Goal: Transaction & Acquisition: Purchase product/service

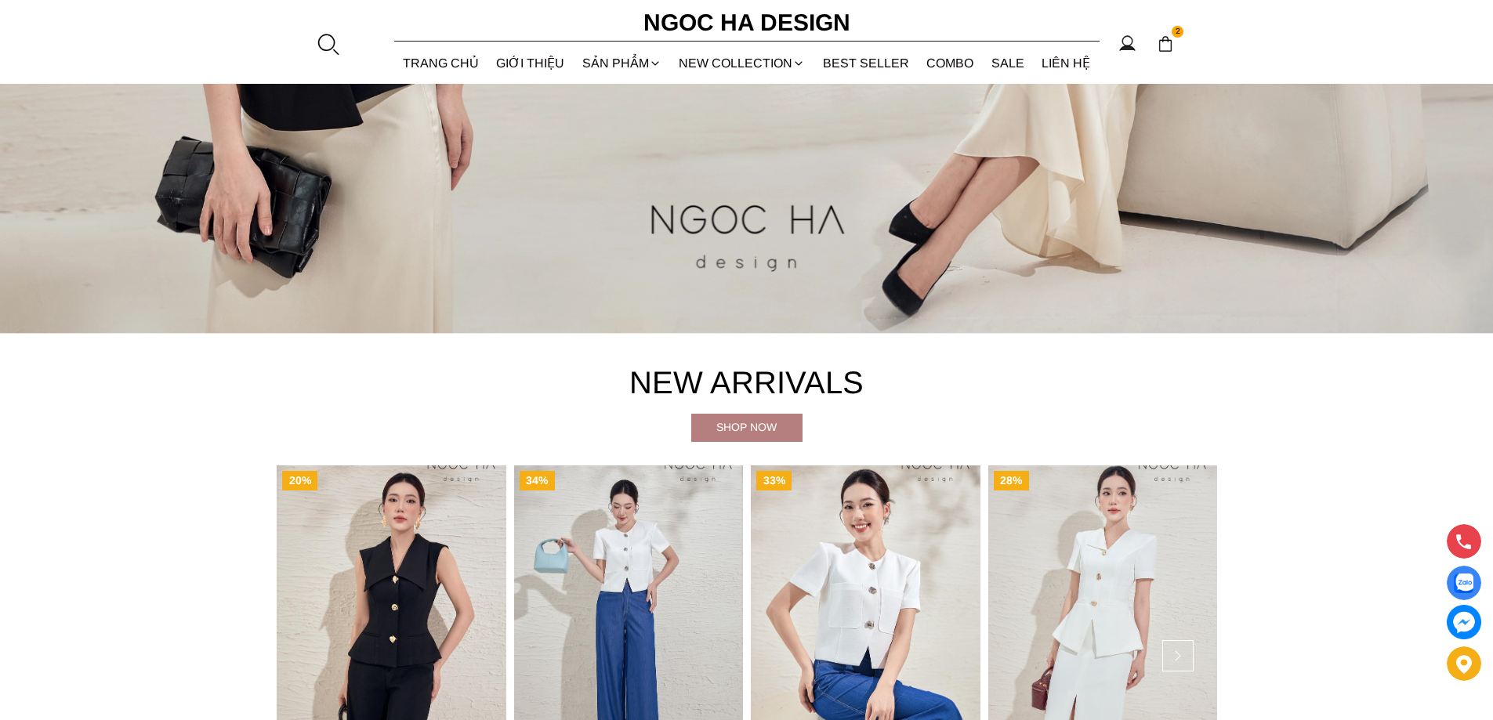
scroll to position [1019, 0]
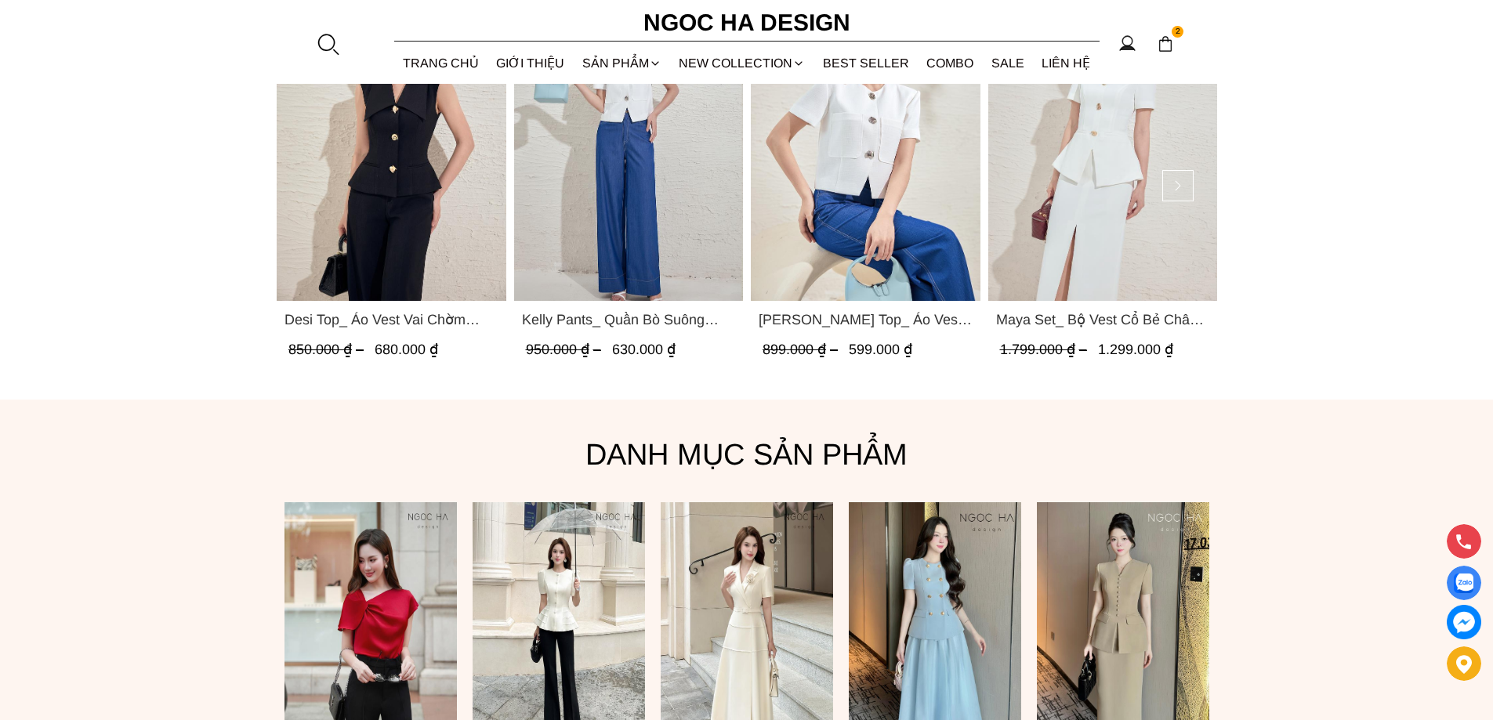
click at [632, 196] on img "Product image - Kelly Pants_ Quần Bò Suông Màu Xanh Q066" at bounding box center [628, 148] width 230 height 306
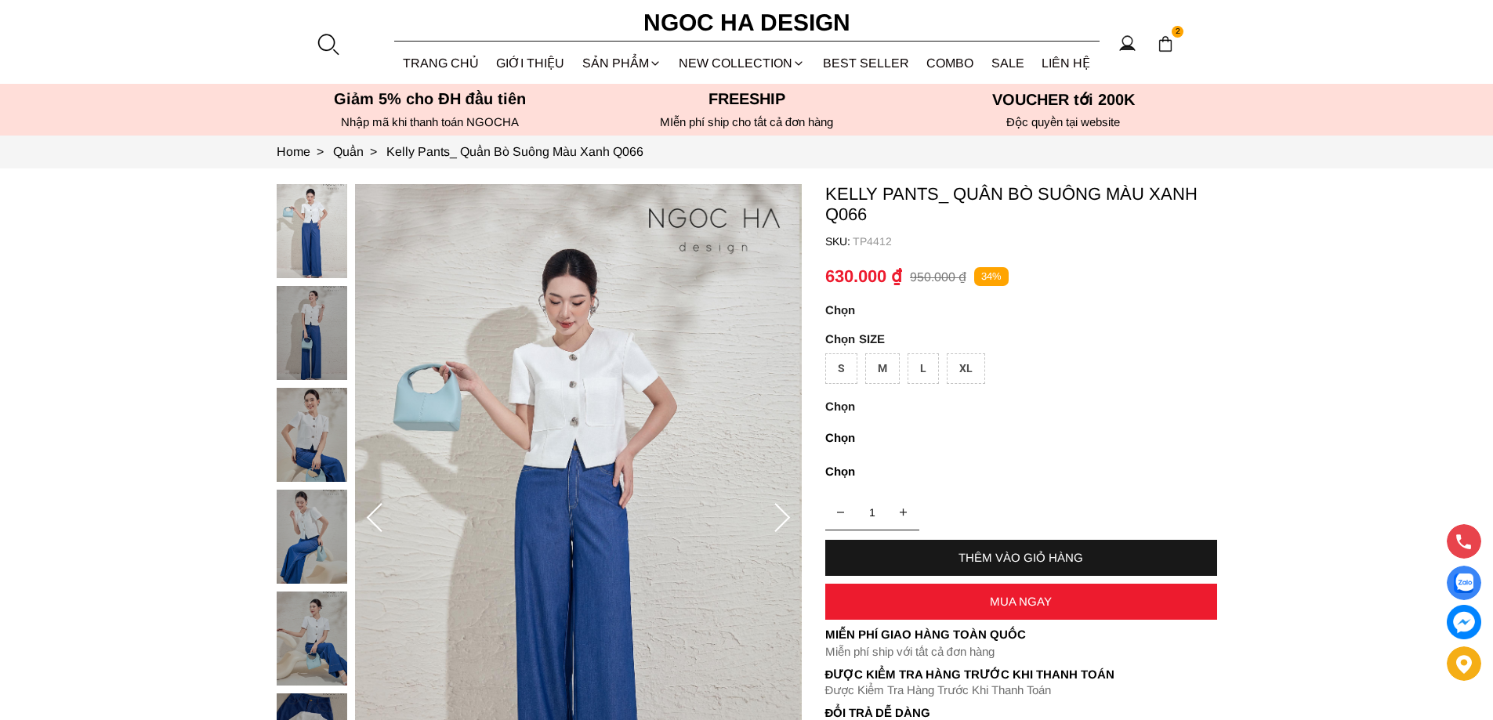
scroll to position [314, 0]
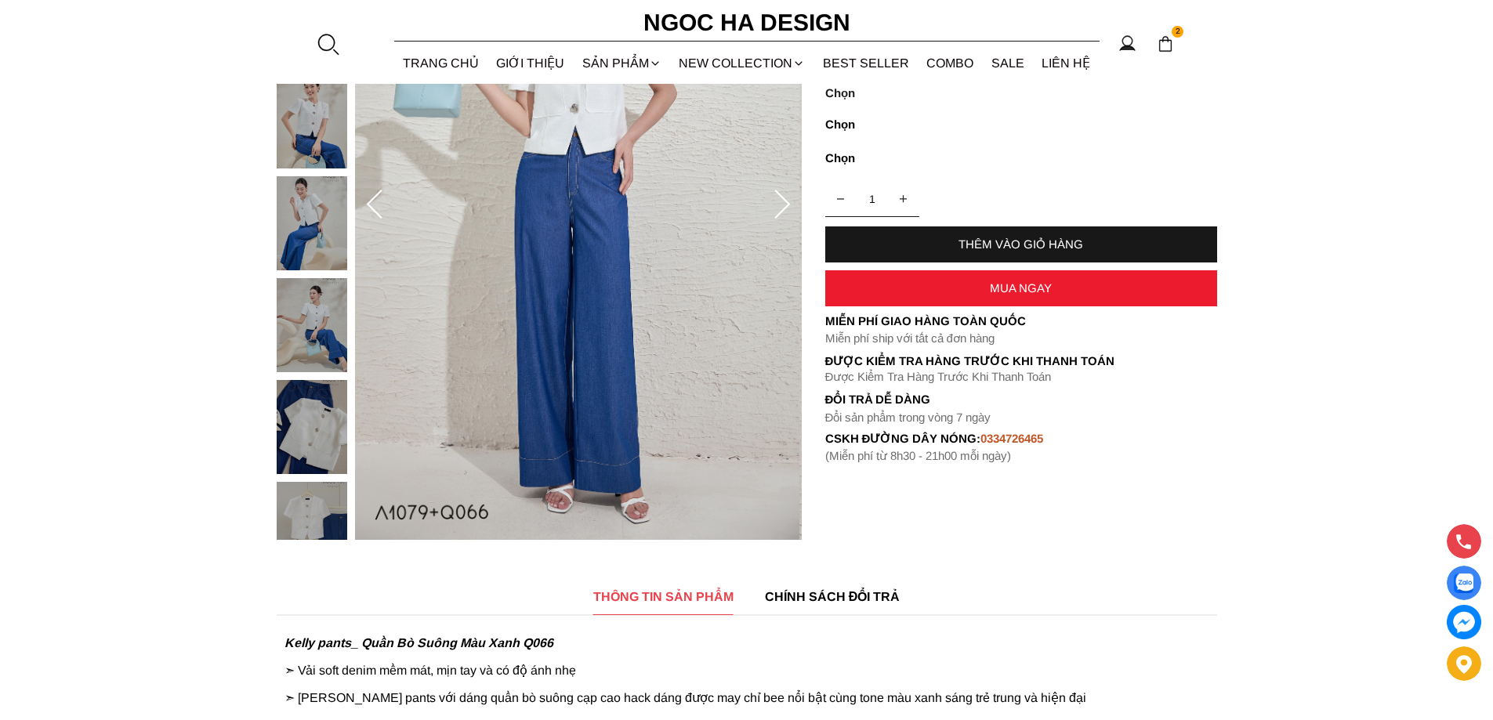
click at [943, 279] on div "MUA NGAY" at bounding box center [1021, 288] width 392 height 36
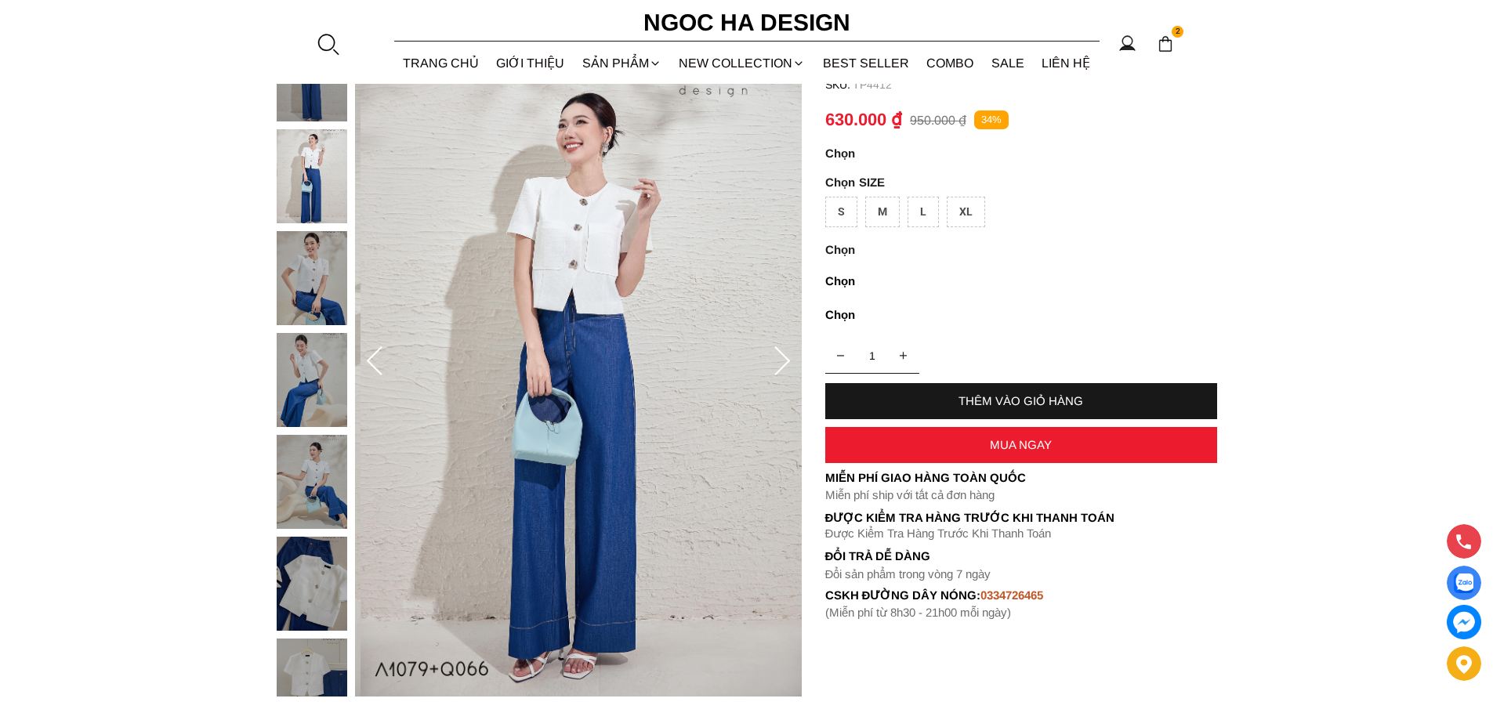
click at [920, 207] on div "L" at bounding box center [923, 212] width 31 height 31
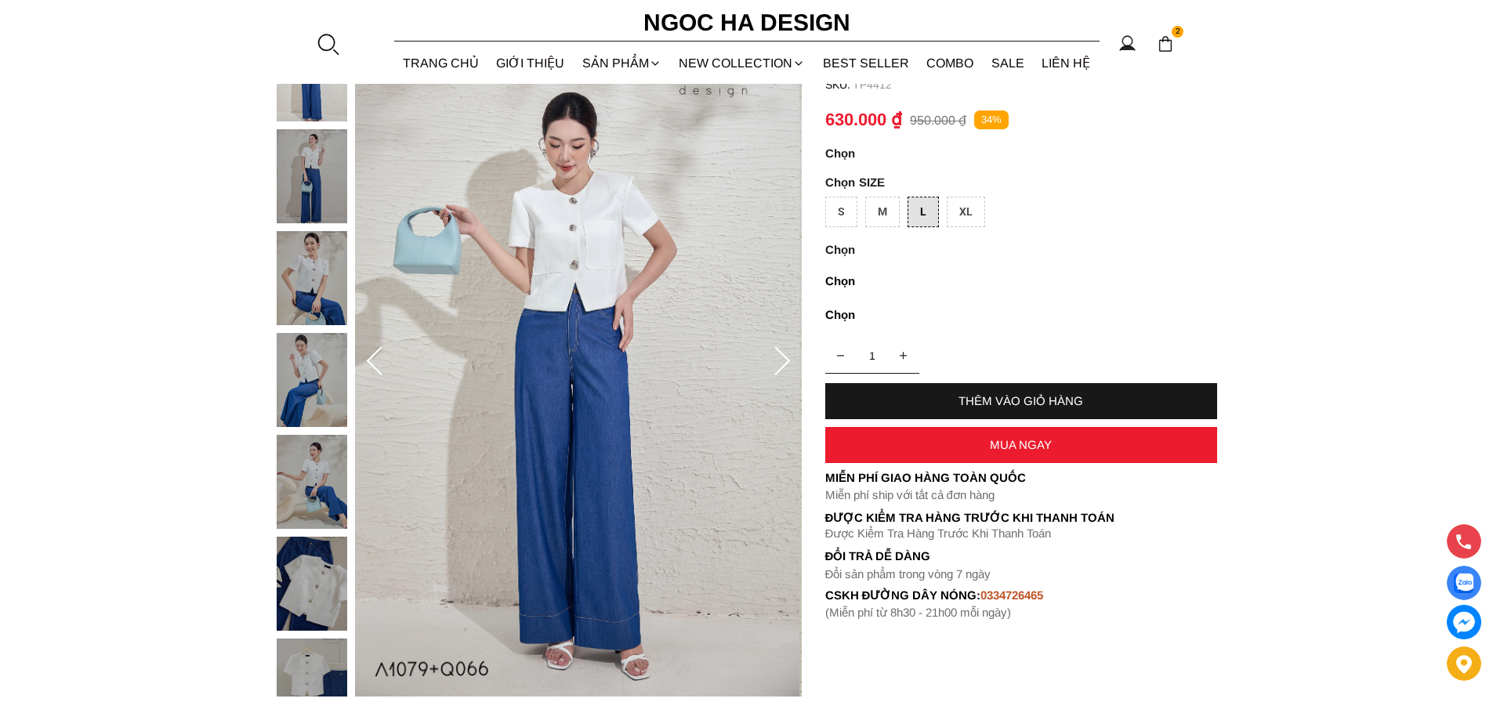
click at [899, 450] on div "MUA NGAY" at bounding box center [1021, 444] width 392 height 13
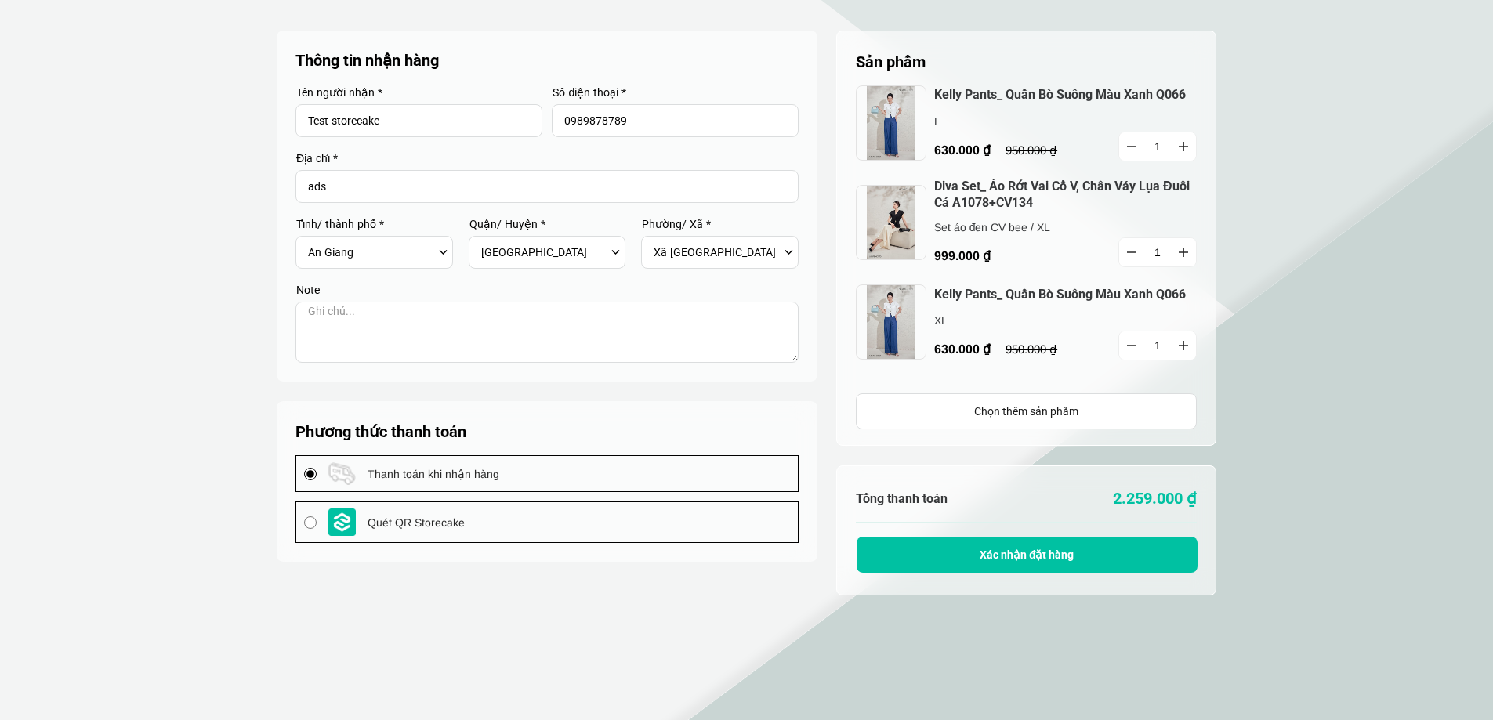
select select "805"
select select "80519"
select select "8051909"
click at [507, 190] on input "ads" at bounding box center [547, 186] width 503 height 33
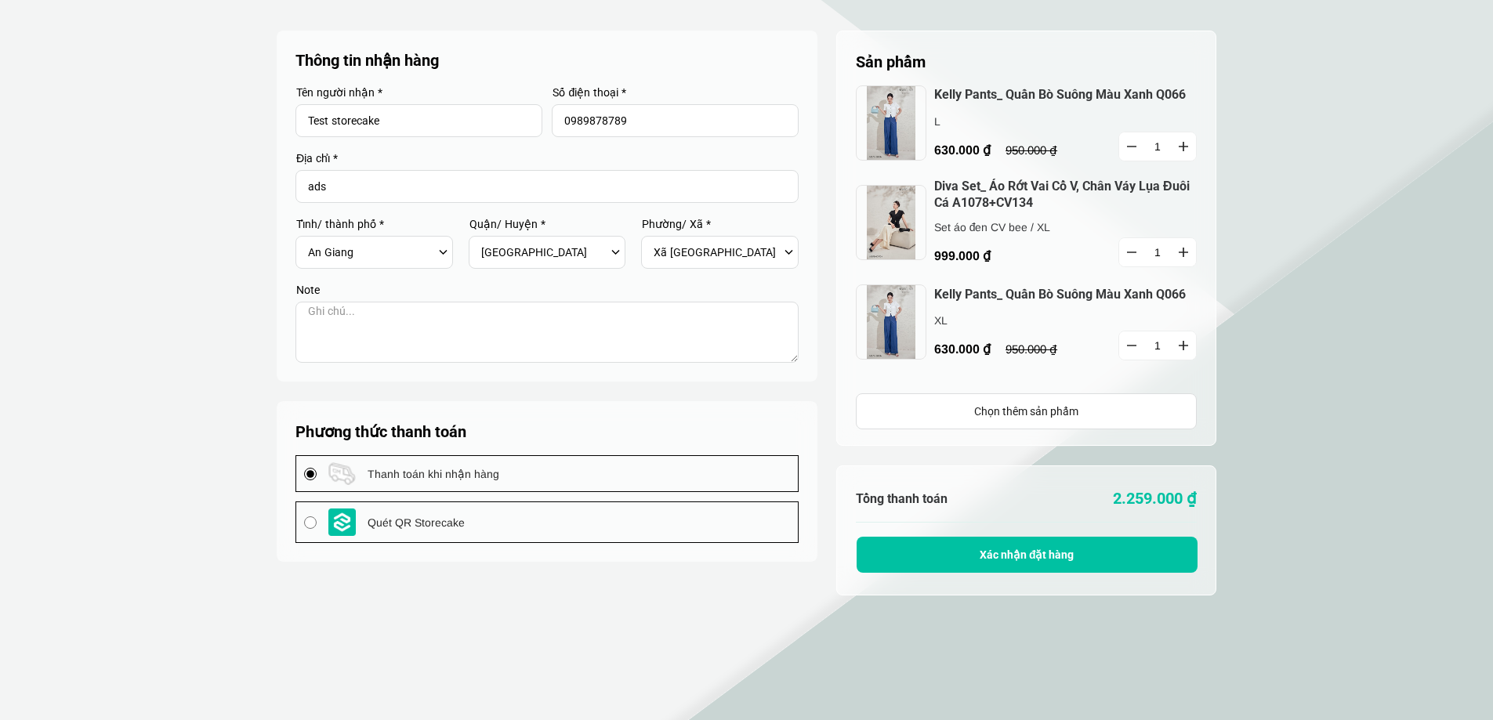
click at [507, 190] on input "ads" at bounding box center [547, 186] width 503 height 33
click at [1137, 143] on button "button" at bounding box center [1131, 146] width 25 height 28
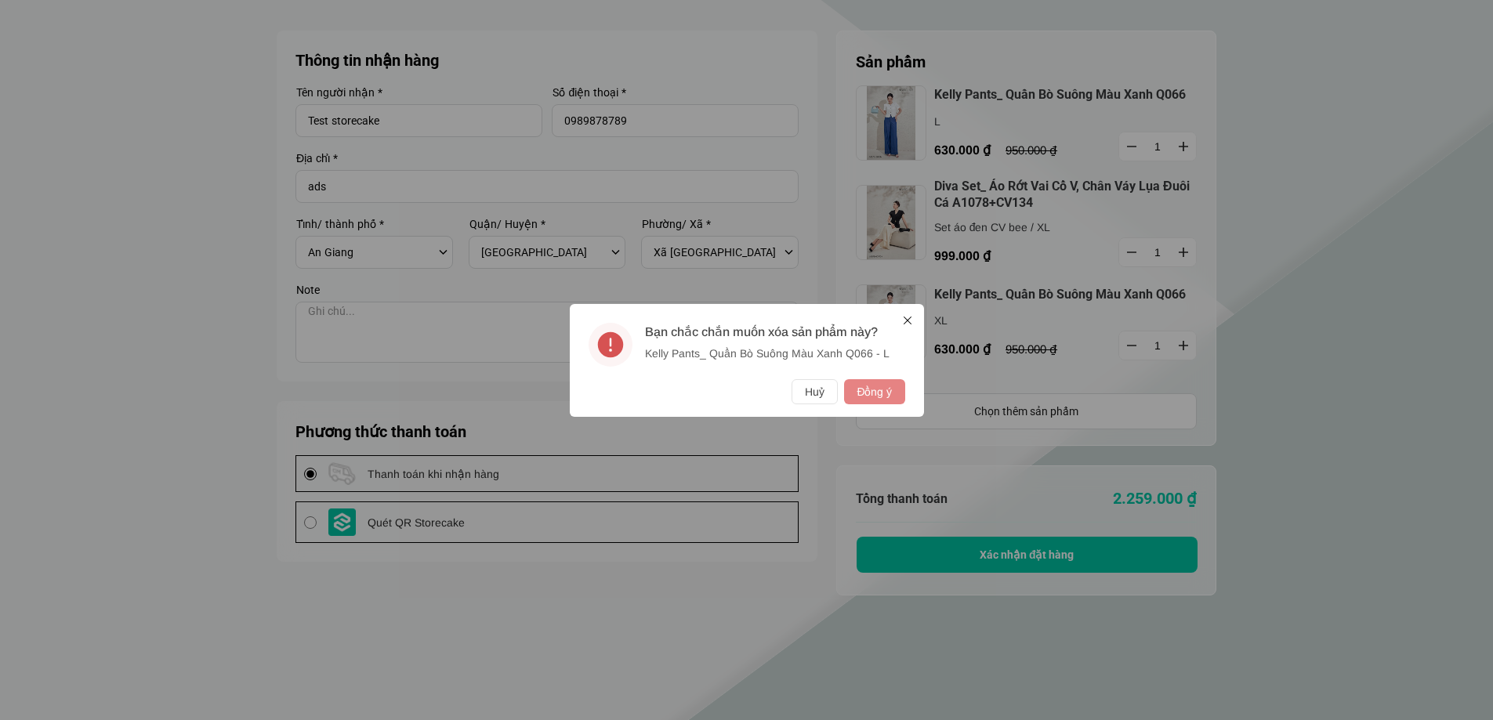
click at [901, 390] on button "Đồng ý" at bounding box center [874, 391] width 60 height 25
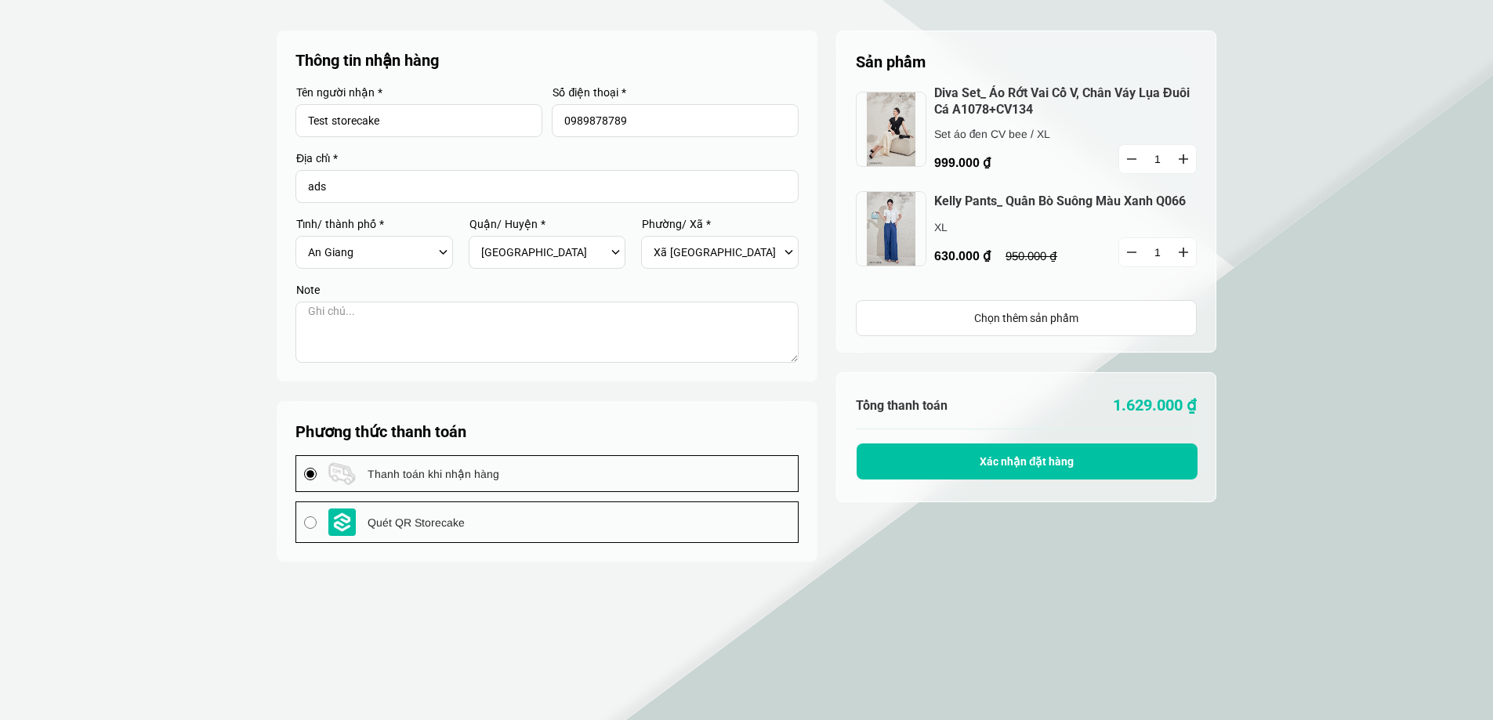
click at [1133, 248] on button "button" at bounding box center [1131, 252] width 25 height 28
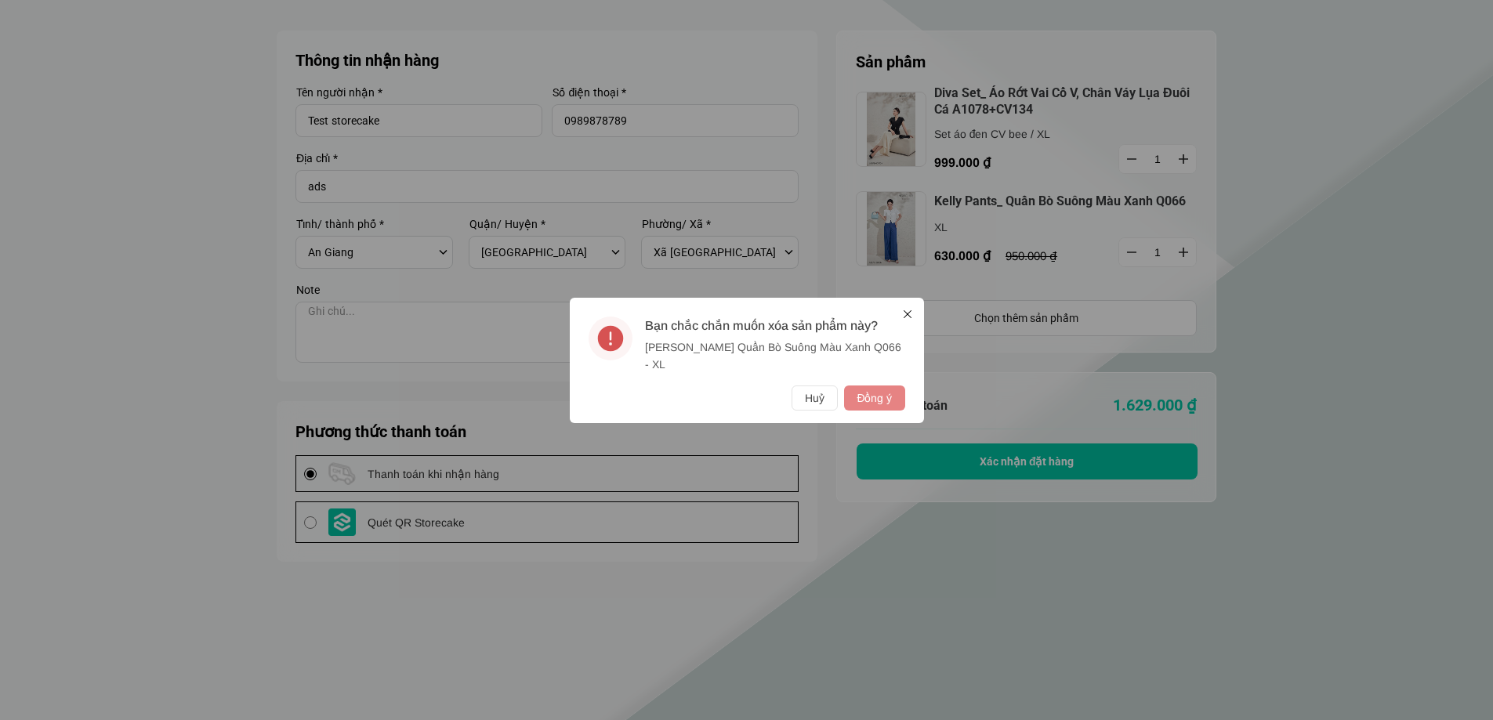
click at [869, 395] on button "Đồng ý" at bounding box center [874, 398] width 60 height 25
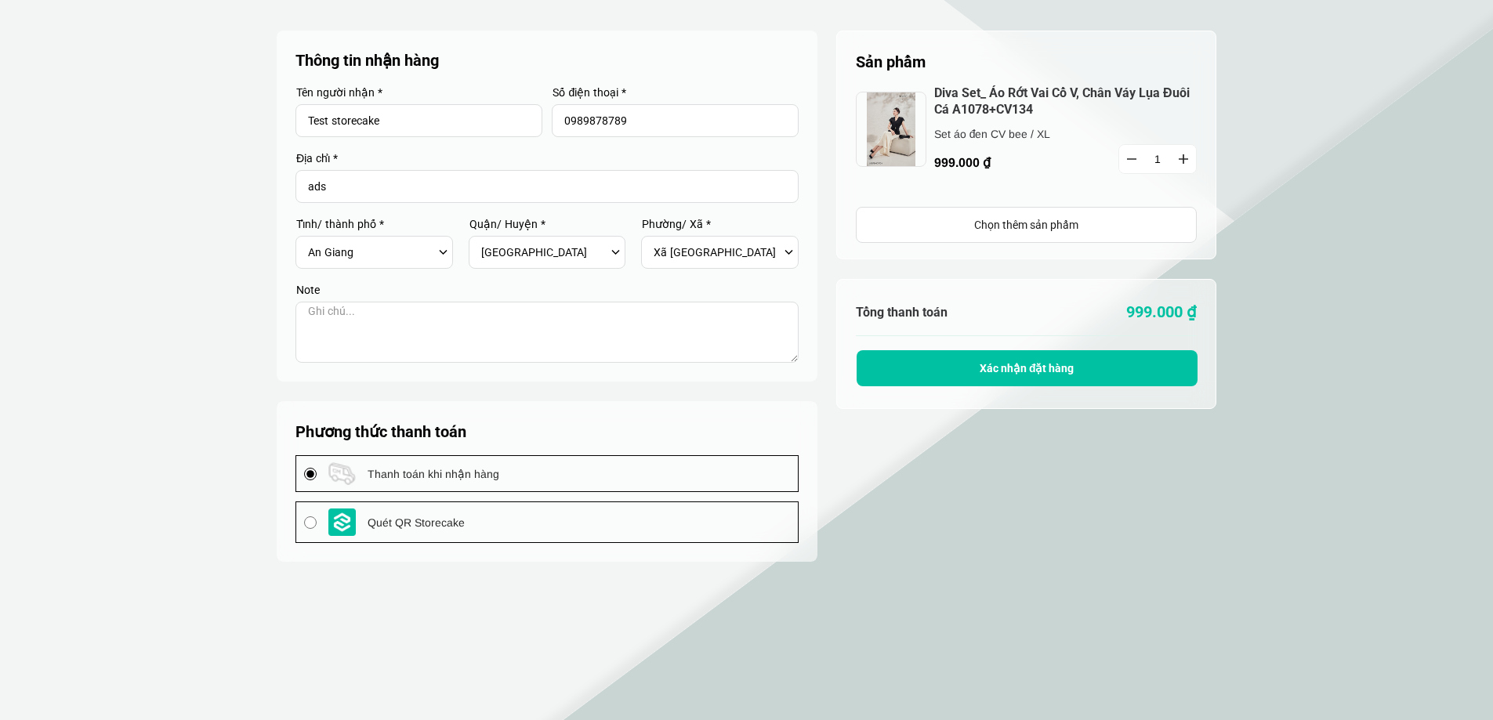
click at [562, 334] on textarea at bounding box center [547, 332] width 503 height 61
click at [521, 188] on input "ads" at bounding box center [547, 186] width 503 height 33
click at [600, 245] on select "Chọn quận/Huyện Huyện An Phú Huyện Châu Phú Huyện Châu Thành Huyện Chợ Mới Huyệ…" at bounding box center [544, 252] width 126 height 27
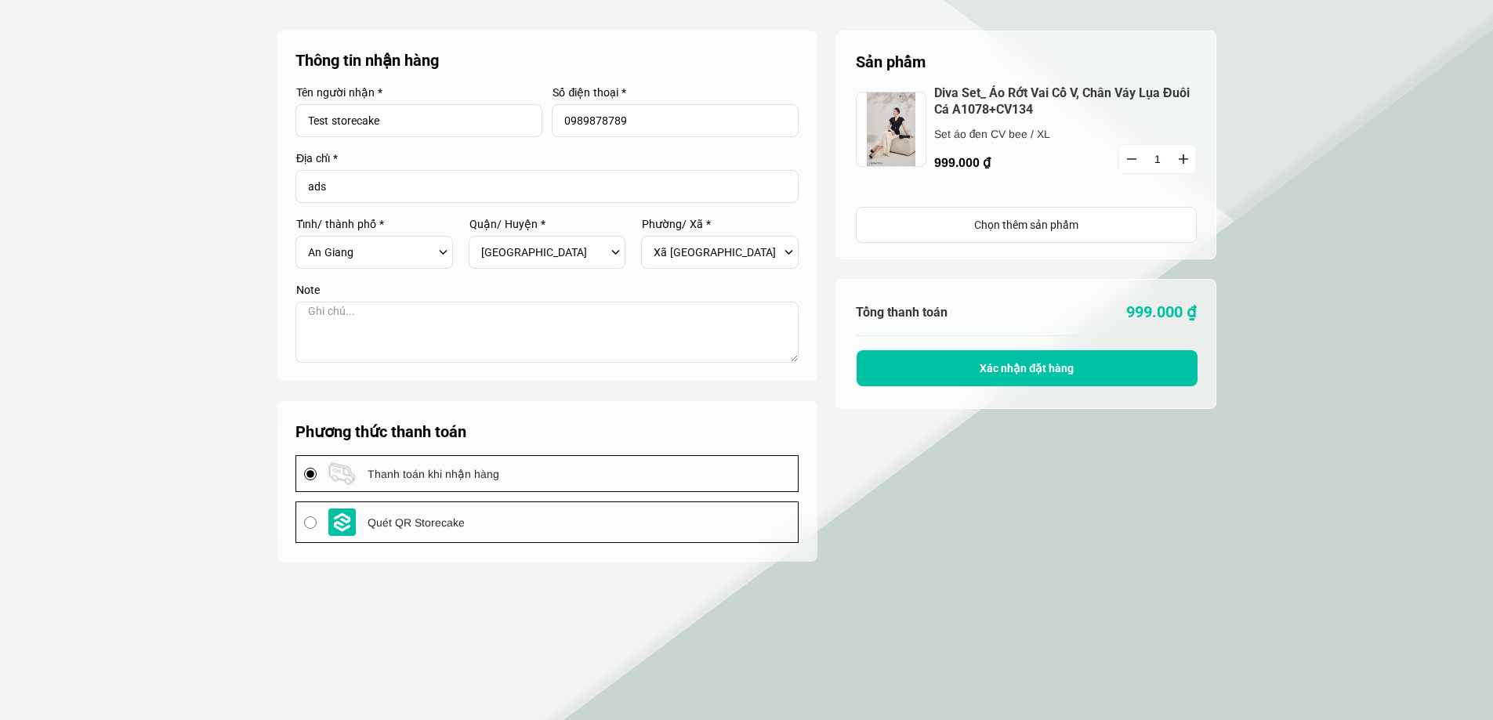
click at [366, 242] on select "Chọn tỉnh/Thành phố Hà Nội Hồ Chí Minh An Giang Bà Rịa-Vũng Tàu Bạc Liêu Bắc Gi…" at bounding box center [371, 252] width 126 height 27
